Goal: Information Seeking & Learning: Learn about a topic

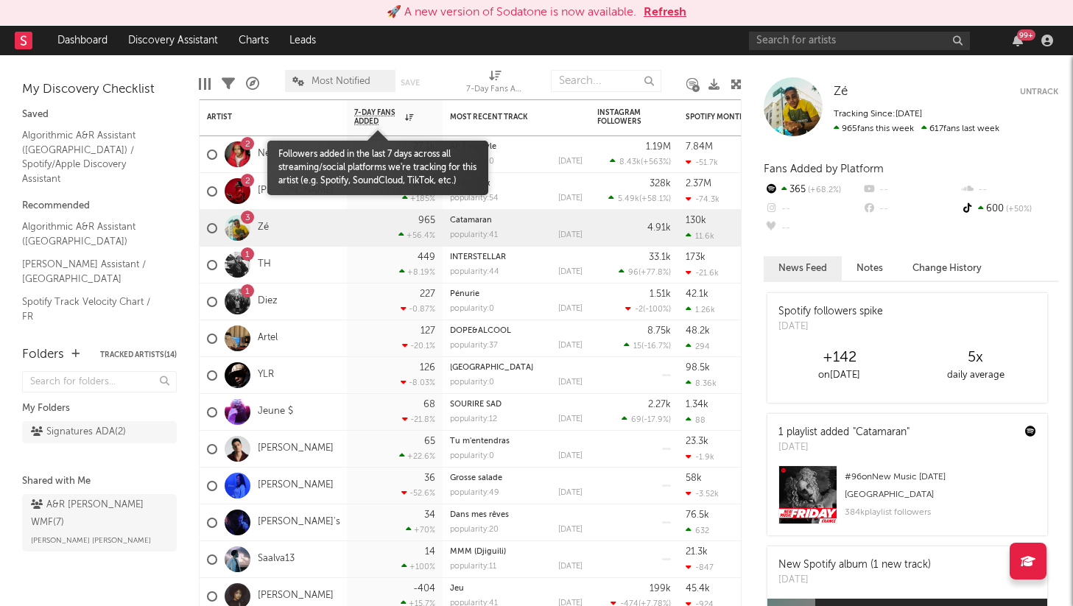
scroll to position [51, 0]
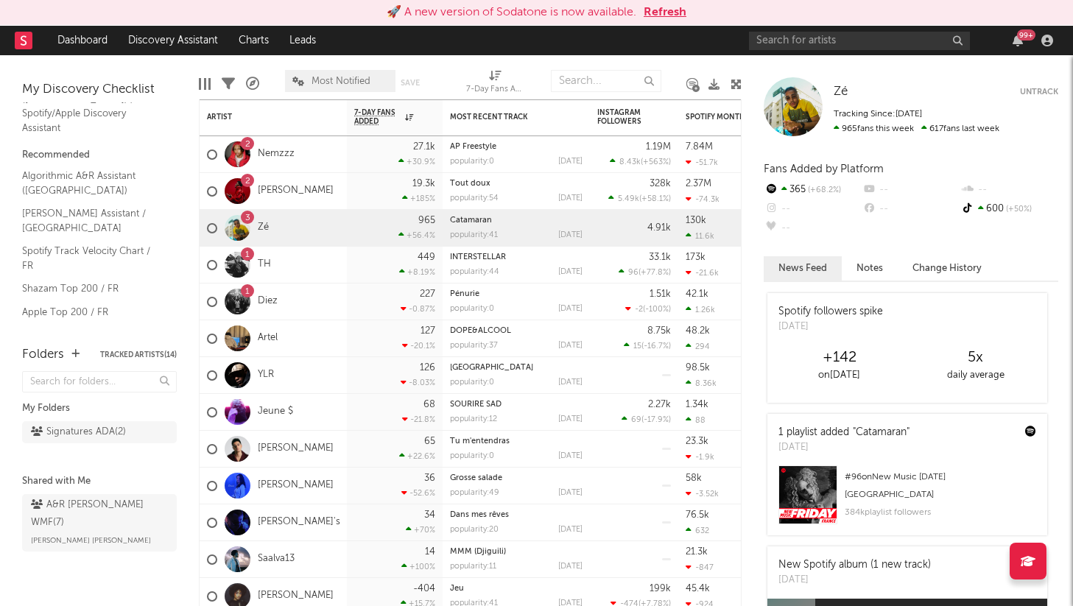
click at [660, 13] on button "Refresh" at bounding box center [665, 13] width 43 height 18
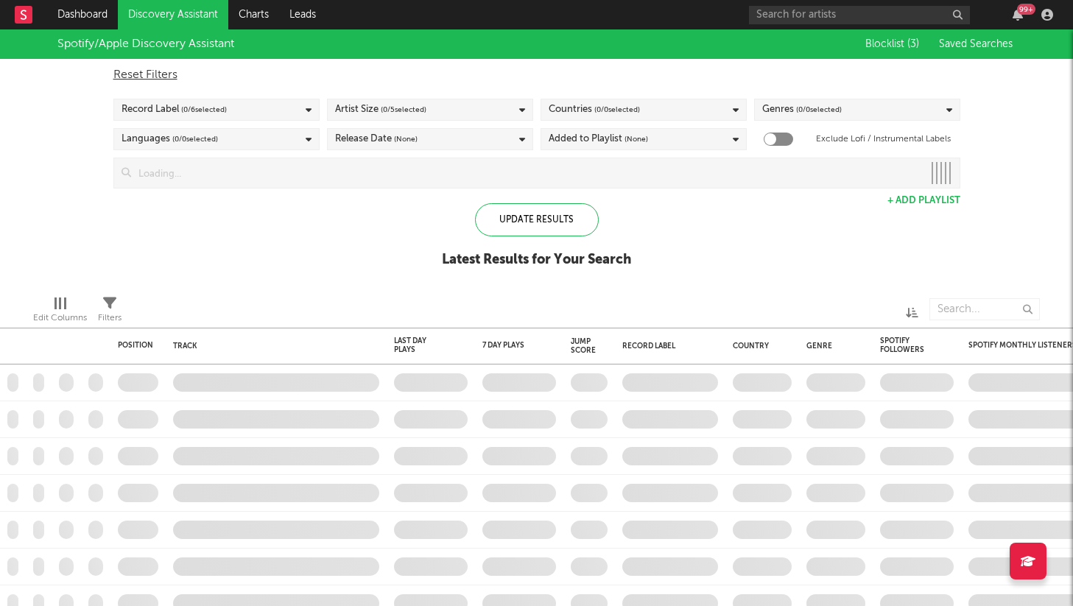
checkbox input "true"
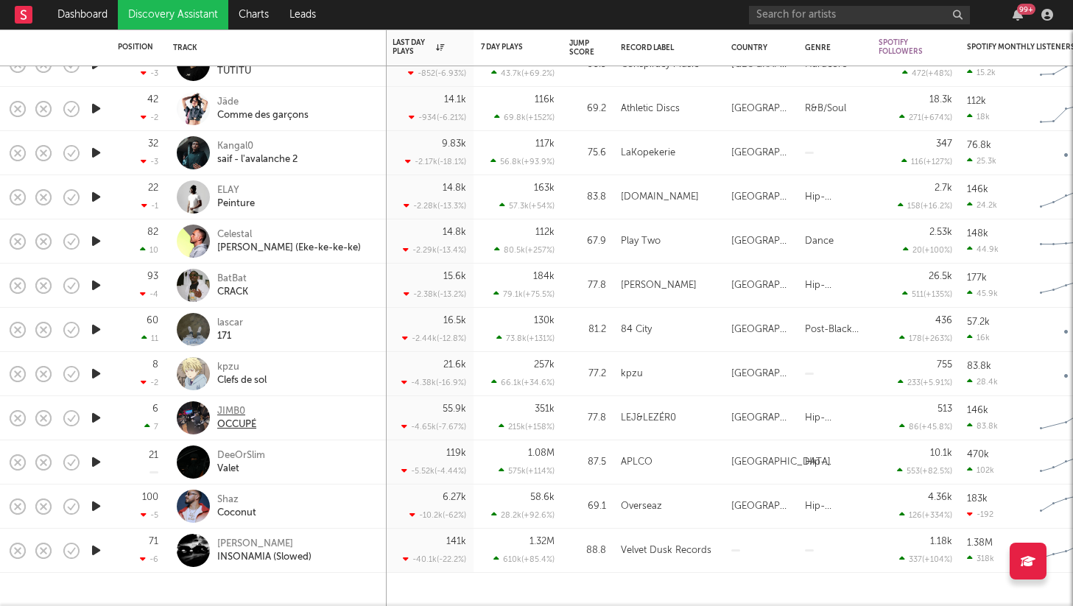
click at [228, 412] on div "JIMB0" at bounding box center [236, 411] width 39 height 13
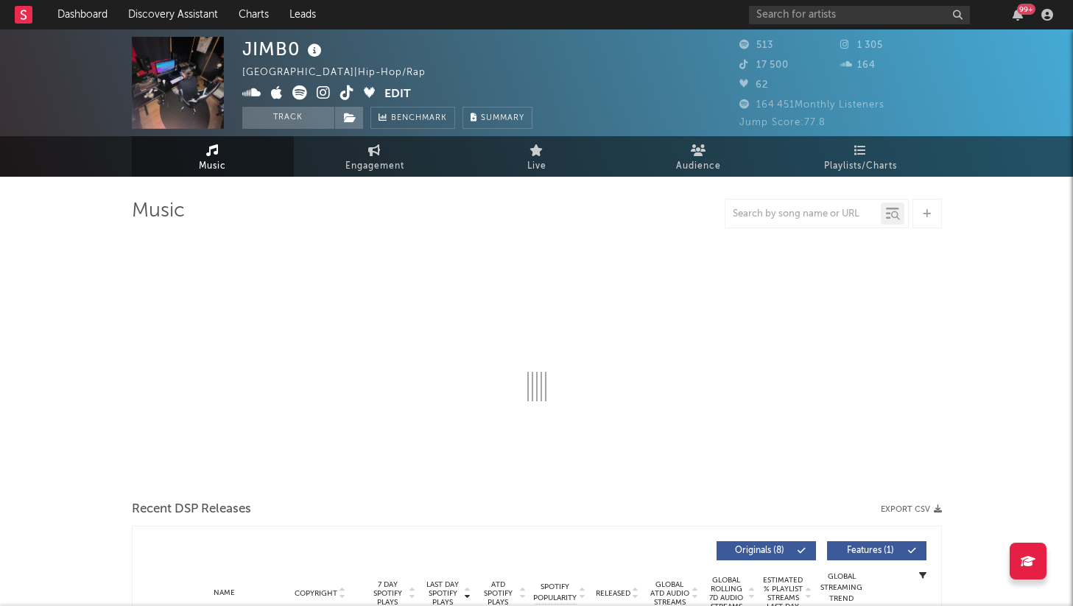
select select "1w"
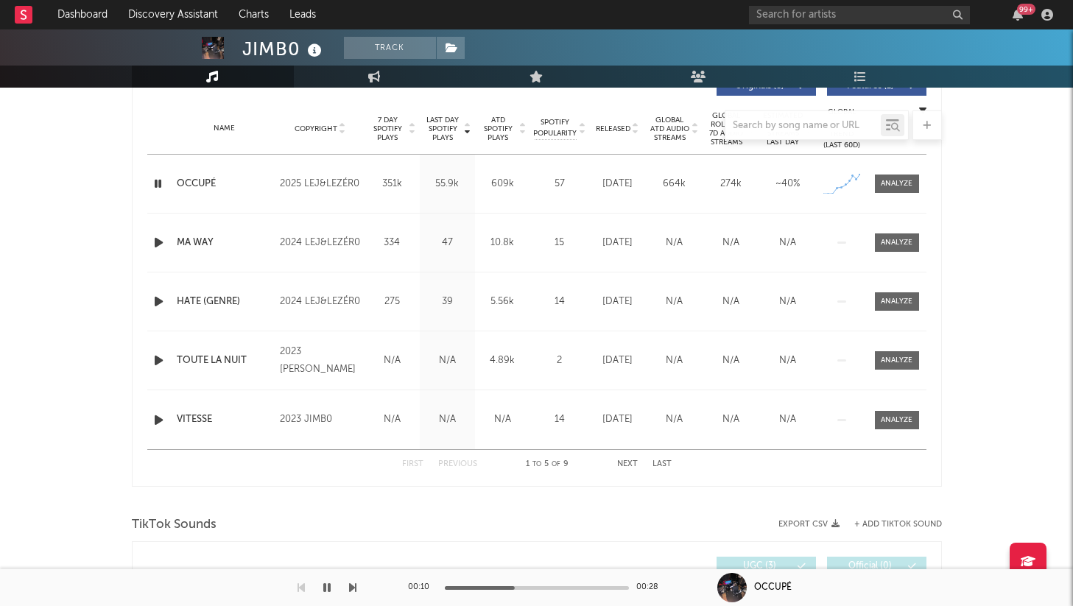
scroll to position [628, 0]
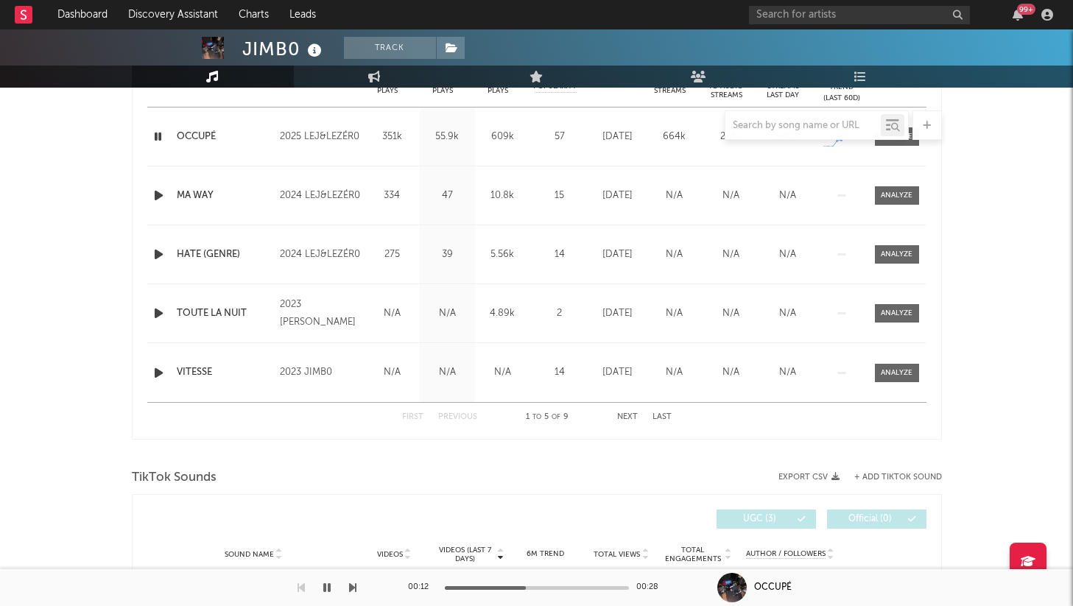
click at [325, 592] on icon "button" at bounding box center [326, 588] width 7 height 12
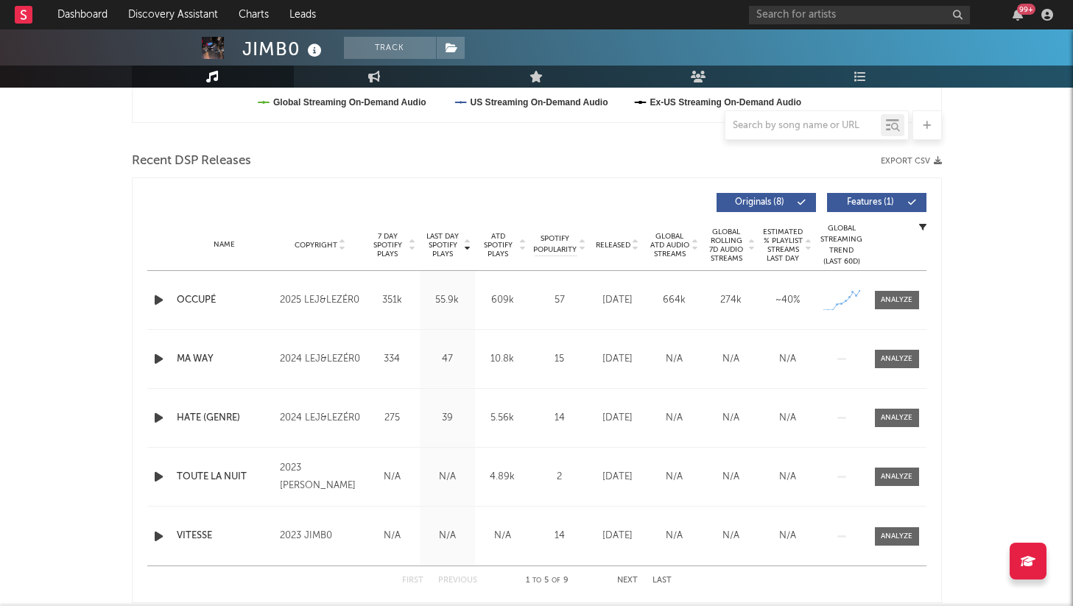
scroll to position [457, 0]
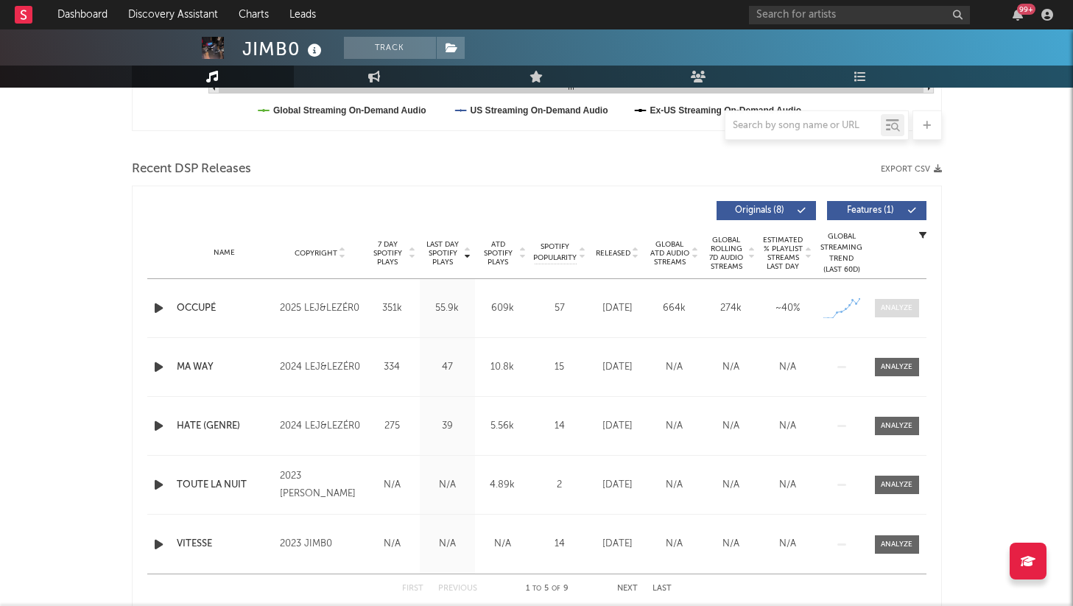
click at [901, 306] on div at bounding box center [897, 308] width 32 height 11
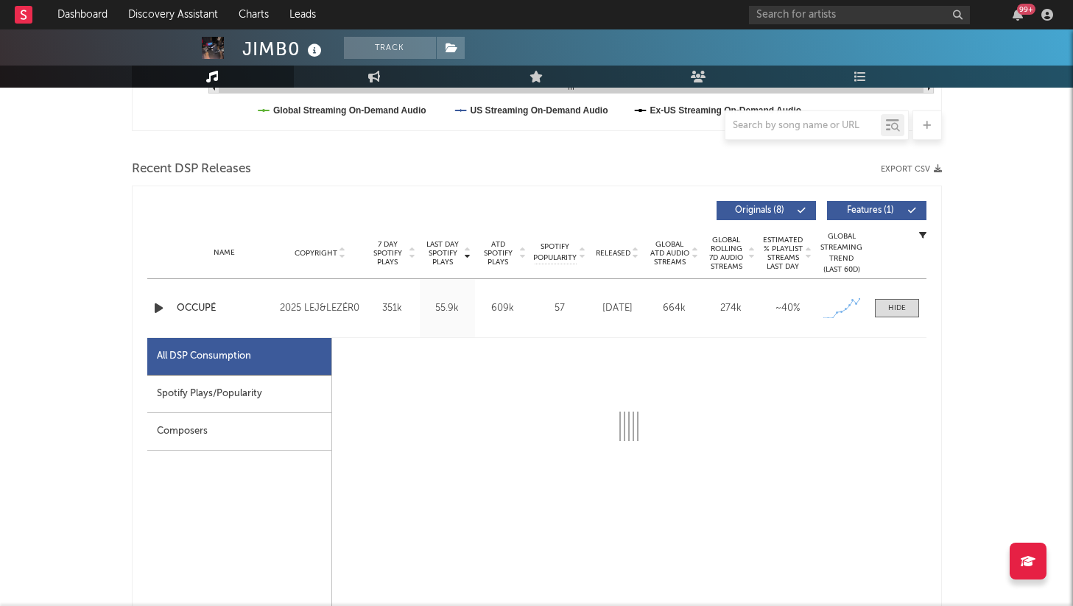
select select "1w"
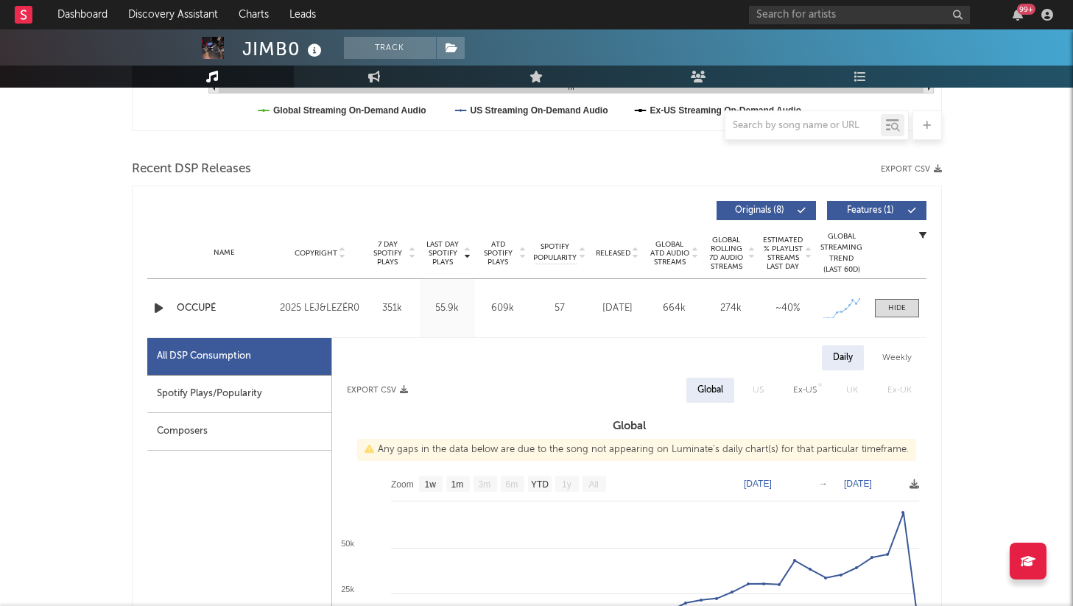
click at [264, 390] on div "Spotify Plays/Popularity" at bounding box center [239, 395] width 184 height 38
select select "1w"
